Goal: Navigation & Orientation: Understand site structure

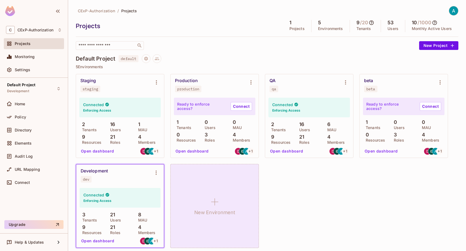
scroll to position [3, 0]
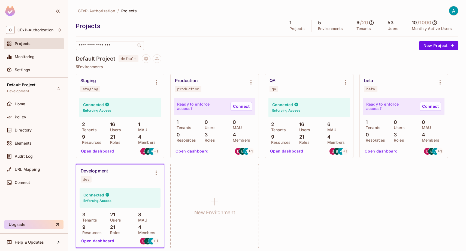
click at [322, 83] on div "QA qa" at bounding box center [304, 85] width 71 height 14
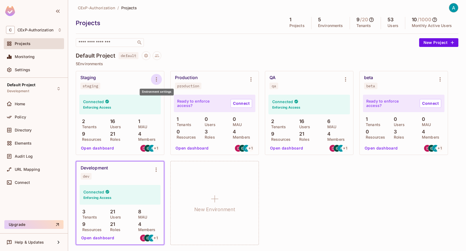
click at [155, 79] on icon "Environment settings" at bounding box center [156, 79] width 7 height 7
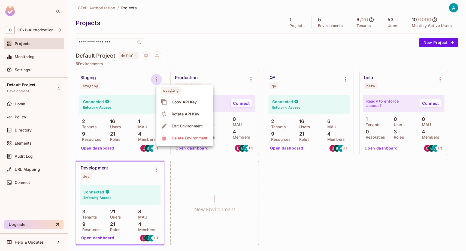
click at [337, 205] on div at bounding box center [233, 125] width 466 height 251
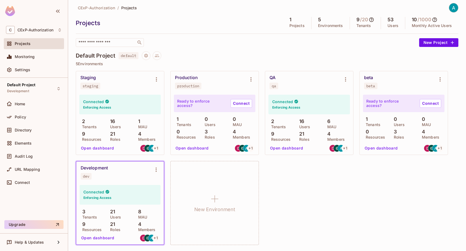
scroll to position [0, 0]
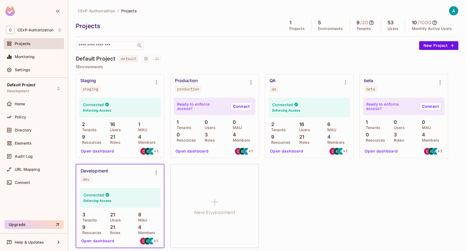
click at [198, 77] on div "Production production" at bounding box center [215, 85] width 88 height 22
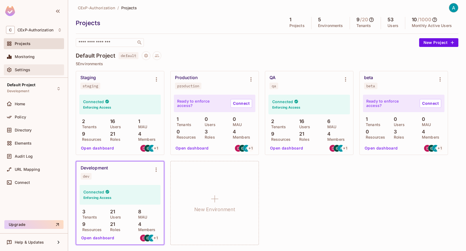
click at [44, 71] on div "Settings" at bounding box center [38, 70] width 47 height 4
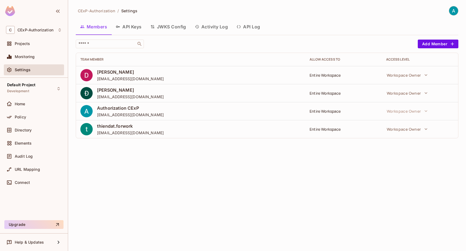
click at [223, 27] on button "Activity Log" at bounding box center [211, 27] width 42 height 14
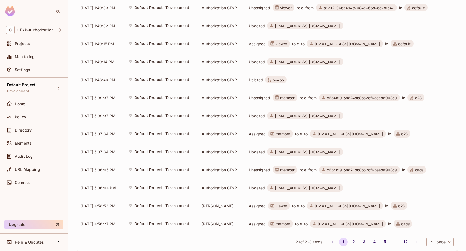
scroll to position [205, 0]
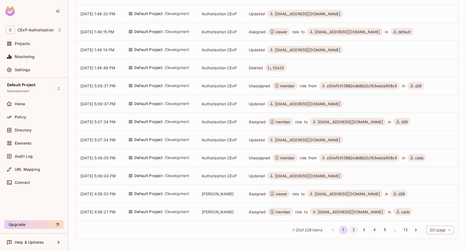
click at [356, 230] on button "2" at bounding box center [353, 229] width 9 height 9
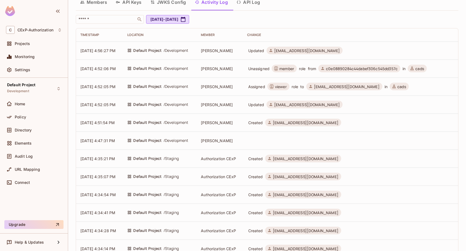
scroll to position [0, 0]
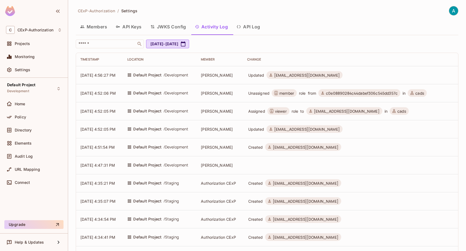
click at [260, 26] on button "API Log" at bounding box center [248, 27] width 32 height 14
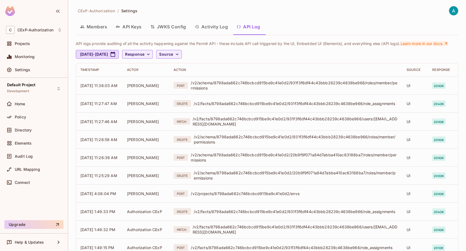
click at [413, 44] on link "Learn more in our docs." at bounding box center [424, 43] width 48 height 5
click at [217, 26] on button "Activity Log" at bounding box center [211, 27] width 42 height 14
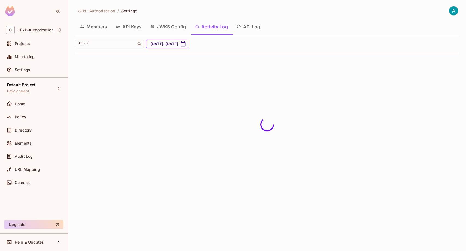
click at [163, 44] on button "Jul 27, 2025 - Aug 27, 2025" at bounding box center [167, 44] width 43 height 9
select select "*"
select select "****"
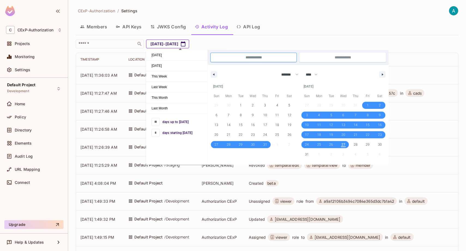
click at [163, 44] on button "Jul 27, 2025 - Aug 27, 2025" at bounding box center [167, 44] width 43 height 9
click at [281, 23] on div "Members API Keys JWKS Config Activity Log API Log" at bounding box center [267, 27] width 383 height 14
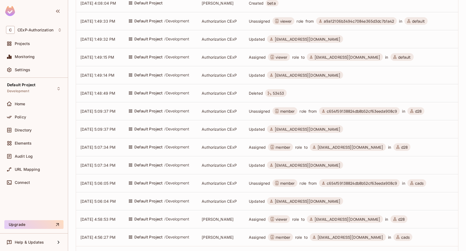
scroll to position [205, 0]
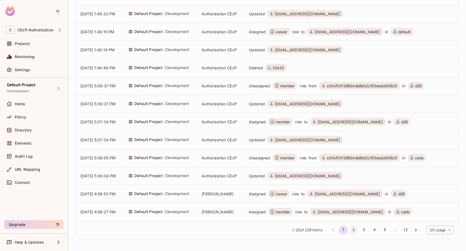
click at [355, 231] on button "2" at bounding box center [353, 229] width 9 height 9
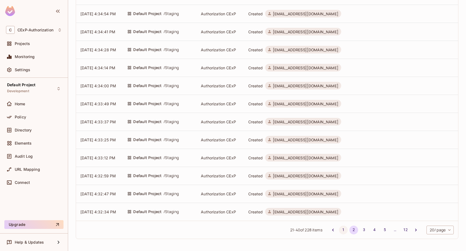
click at [340, 230] on button "1" at bounding box center [343, 229] width 9 height 9
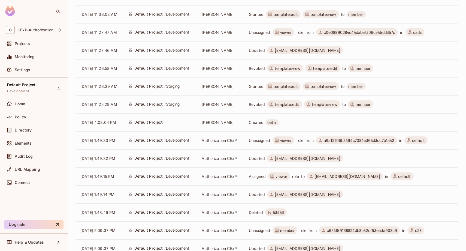
scroll to position [0, 0]
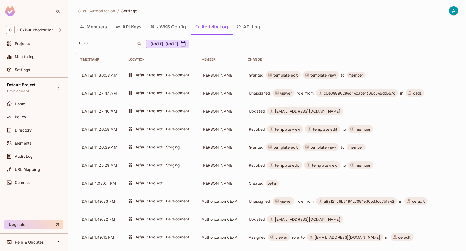
click at [173, 27] on button "JWKS Config" at bounding box center [168, 27] width 44 height 14
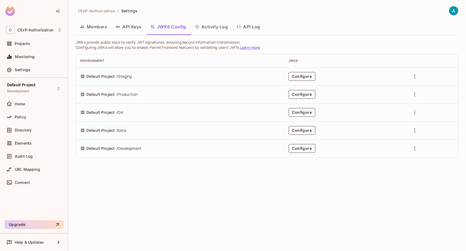
click at [122, 29] on button "API Keys" at bounding box center [128, 27] width 35 height 14
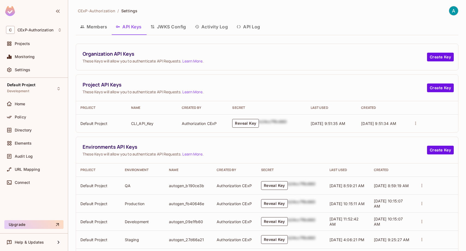
click at [93, 26] on button "Members" at bounding box center [94, 27] width 36 height 14
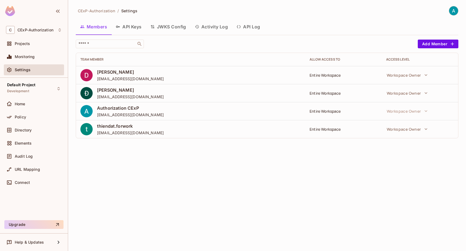
click at [212, 31] on button "Activity Log" at bounding box center [211, 27] width 42 height 14
